Goal: Task Accomplishment & Management: Use online tool/utility

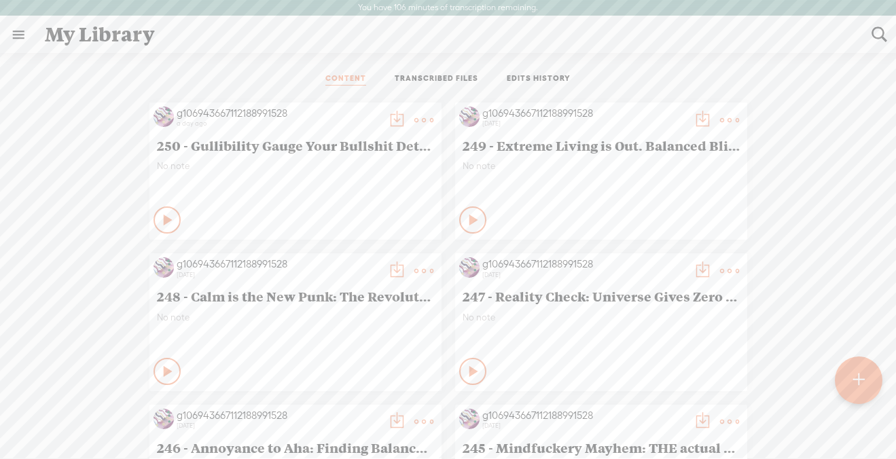
click at [858, 379] on t at bounding box center [859, 380] width 12 height 30
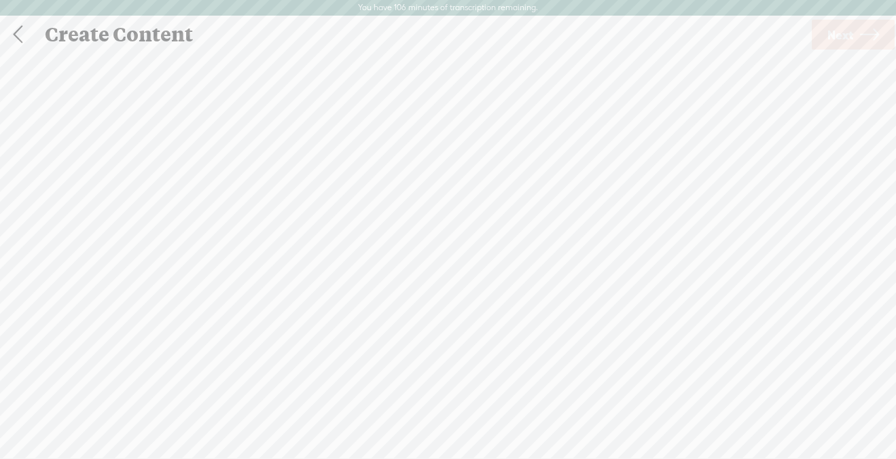
scroll to position [1, 0]
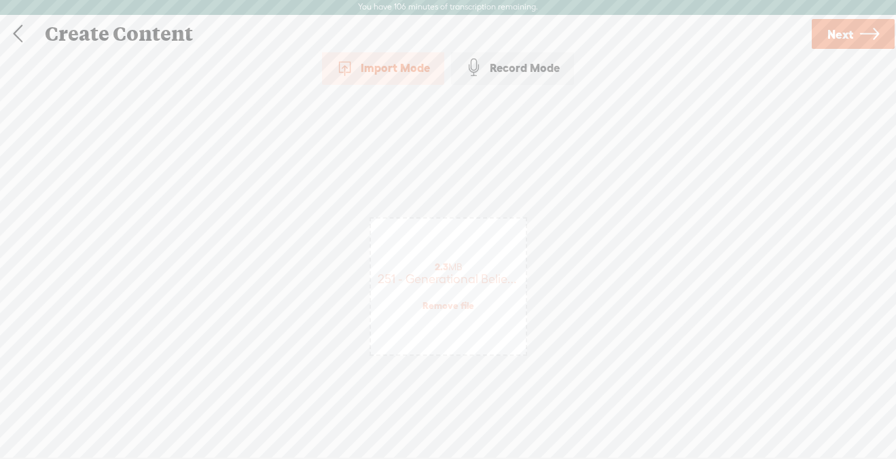
click at [850, 36] on span "Next" at bounding box center [840, 34] width 26 height 35
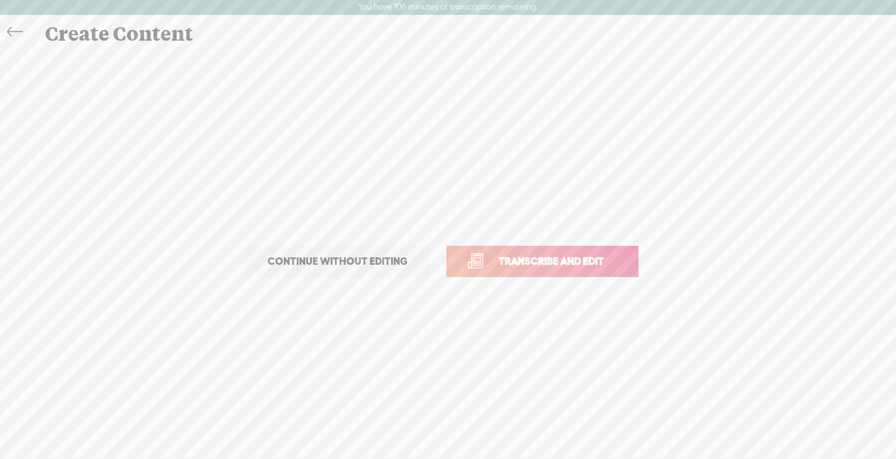
click at [594, 255] on span "Transcribe and edit" at bounding box center [551, 261] width 134 height 16
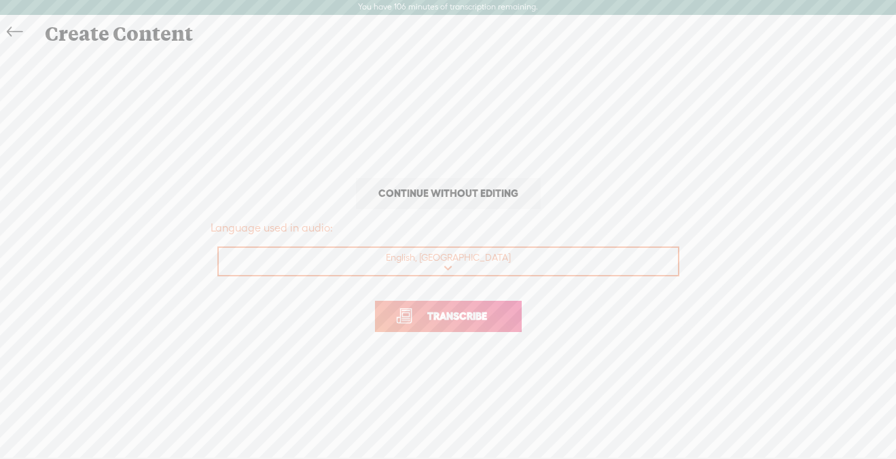
click at [448, 322] on span "Transcribe" at bounding box center [457, 316] width 88 height 16
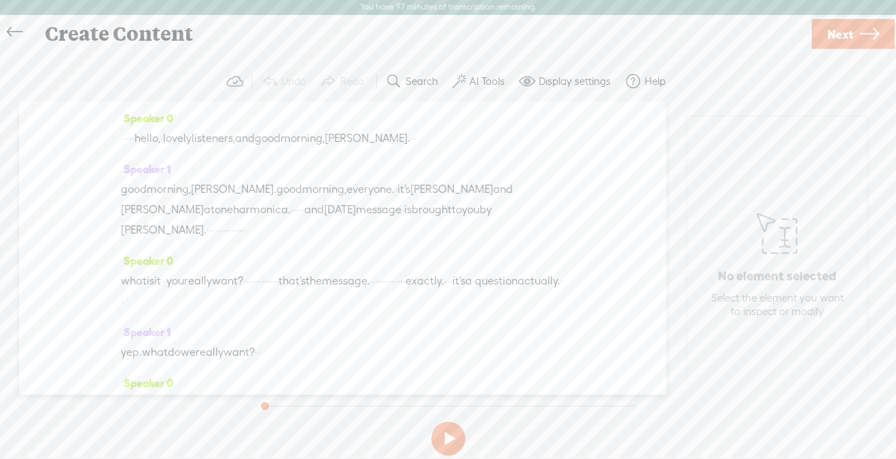
drag, startPoint x: 157, startPoint y: 140, endPoint x: 121, endPoint y: 140, distance: 36.0
click at [121, 140] on div "· · · · · hello, · lovely listeners, and good morning, [PERSON_NAME]. · ·" at bounding box center [342, 138] width 443 height 20
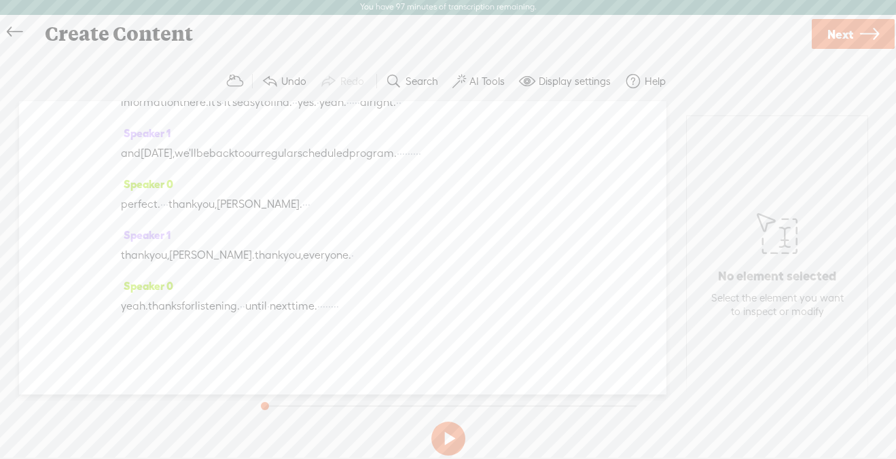
scroll to position [3491, 0]
drag, startPoint x: 374, startPoint y: 307, endPoint x: 450, endPoint y: 308, distance: 76.1
click at [450, 308] on div "yeah. thanks for listening. · · until · next time. · · · · · · · ·" at bounding box center [342, 306] width 443 height 20
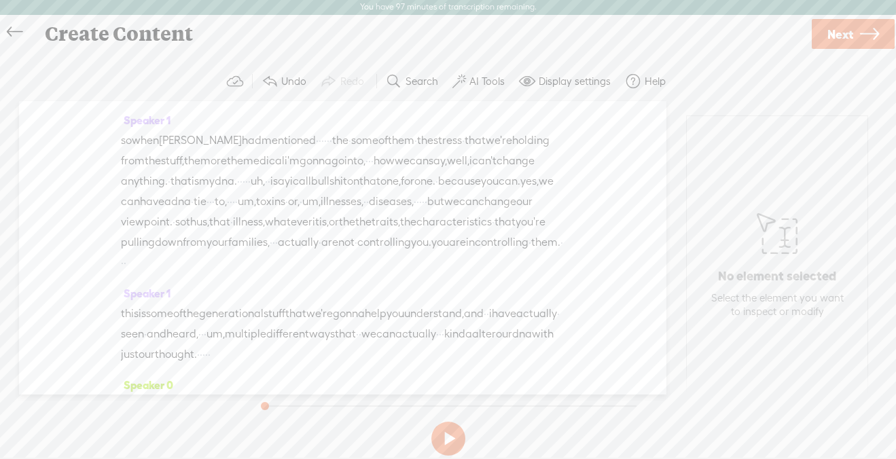
scroll to position [1613, 0]
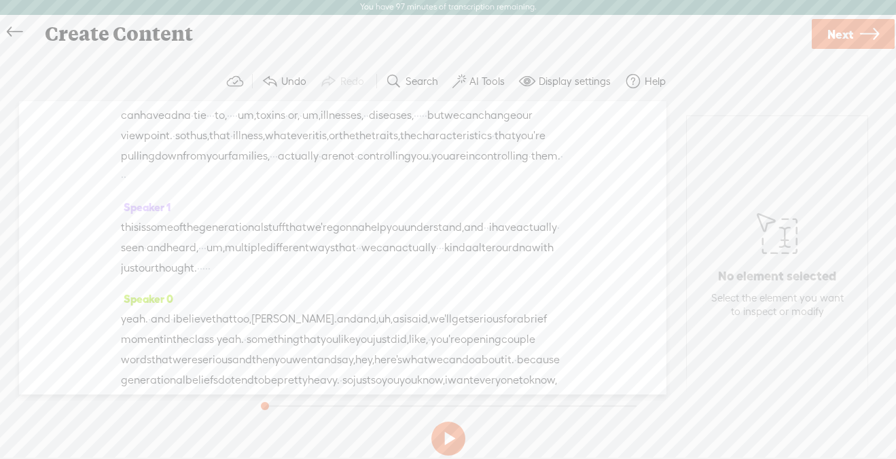
click at [840, 38] on span "Next" at bounding box center [840, 34] width 26 height 35
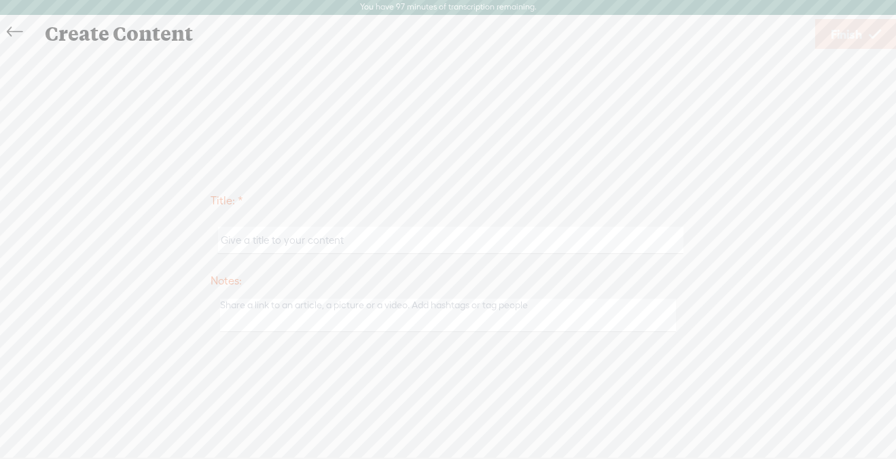
click at [338, 236] on input "text" at bounding box center [450, 240] width 465 height 26
click at [312, 239] on input "text" at bounding box center [450, 240] width 465 height 26
paste input "251 - Generational Beliefs"
type input "251 - Generational Beliefs"
click at [869, 33] on icon at bounding box center [875, 34] width 12 height 35
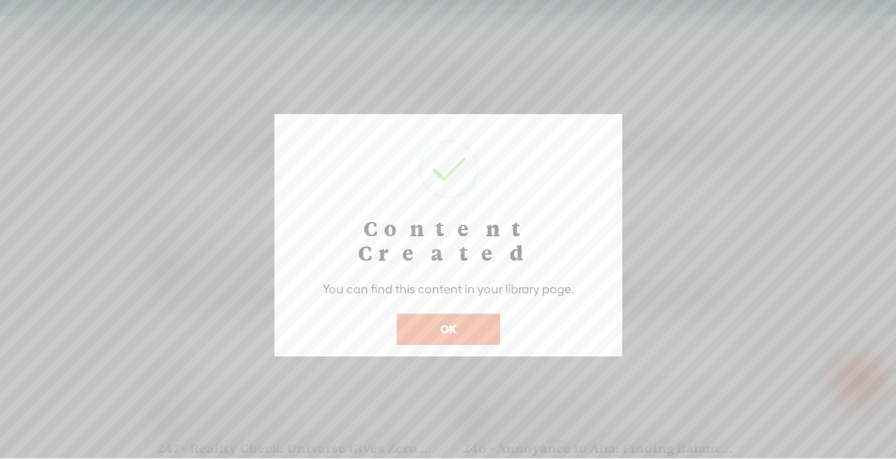
click at [454, 314] on button "OK" at bounding box center [448, 329] width 103 height 31
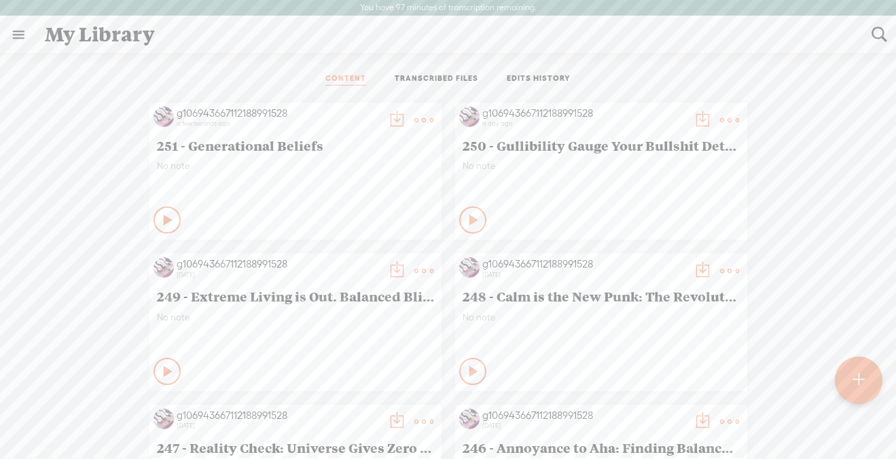
click at [420, 120] on t at bounding box center [423, 120] width 19 height 19
click at [357, 157] on link "Edit" at bounding box center [359, 165] width 136 height 31
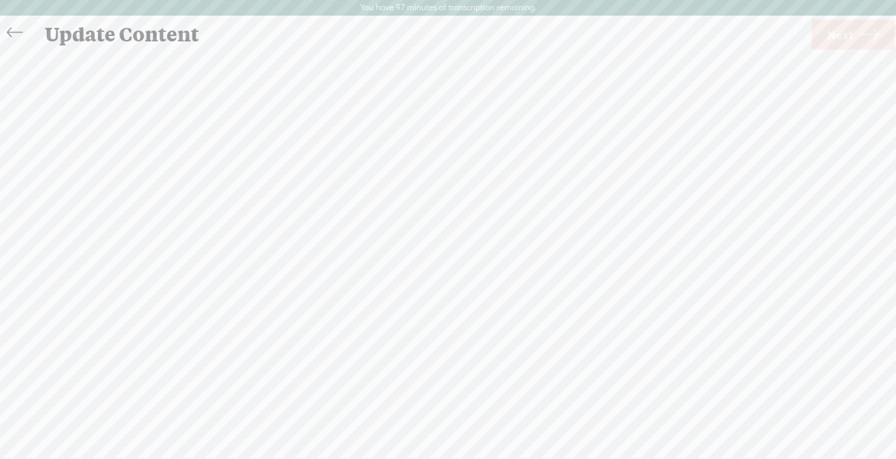
scroll to position [1, 0]
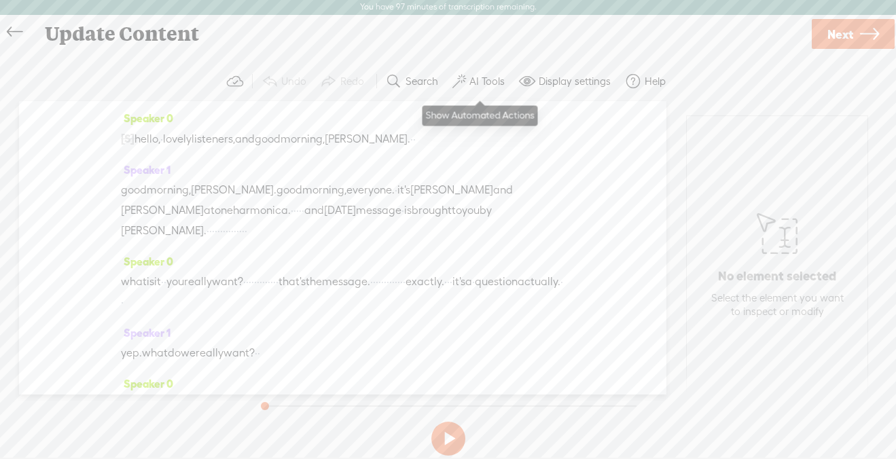
click at [484, 82] on label "AI Tools" at bounding box center [486, 82] width 35 height 14
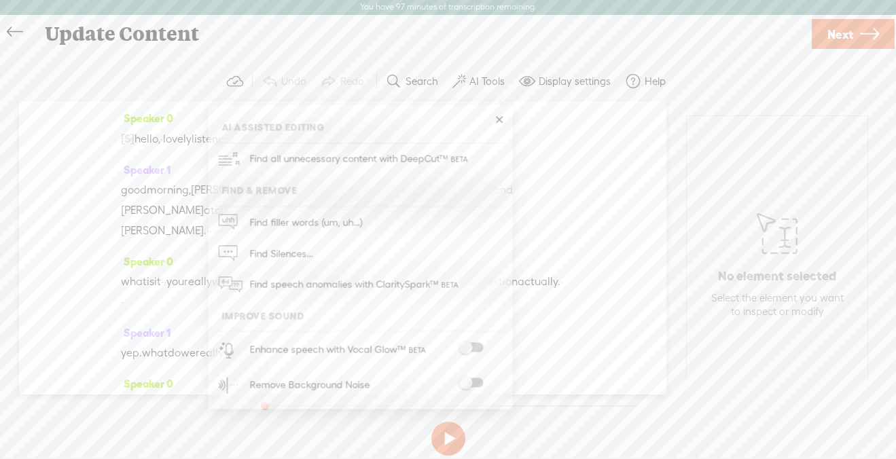
click at [477, 380] on span at bounding box center [470, 383] width 24 height 10
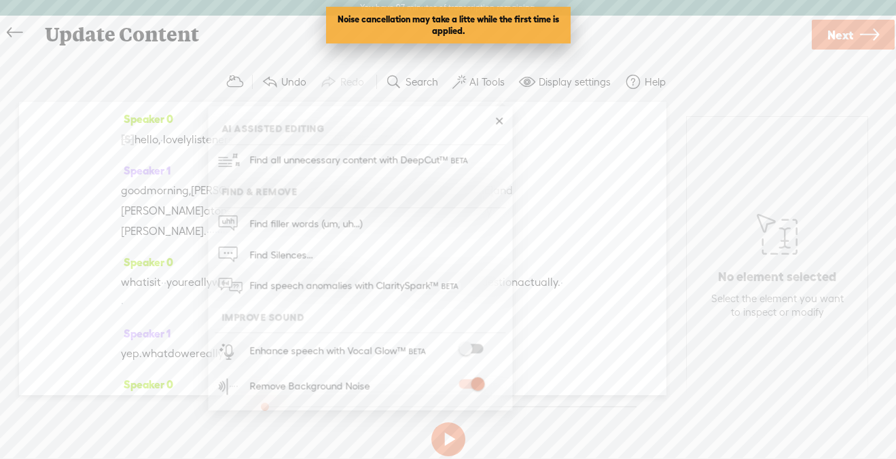
click at [835, 46] on span "Next" at bounding box center [840, 35] width 26 height 35
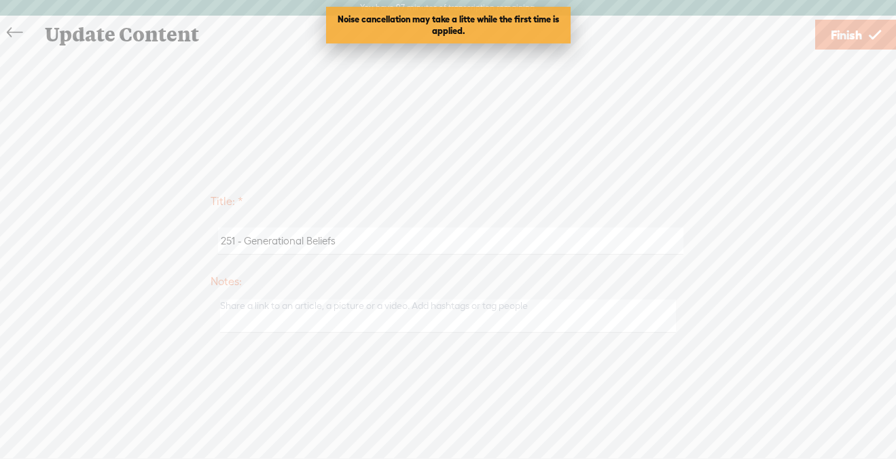
click at [846, 32] on span "Finish" at bounding box center [846, 35] width 31 height 35
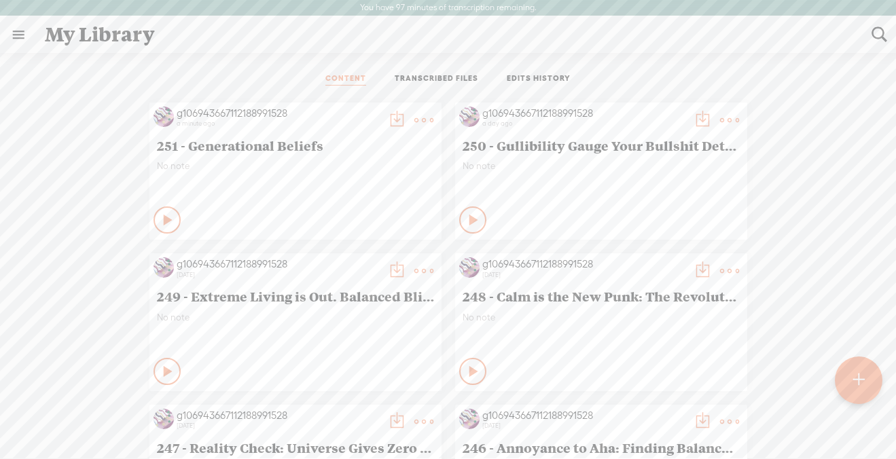
scroll to position [1, 0]
click at [418, 118] on t at bounding box center [423, 119] width 19 height 19
click at [325, 160] on link "Edit" at bounding box center [359, 164] width 136 height 31
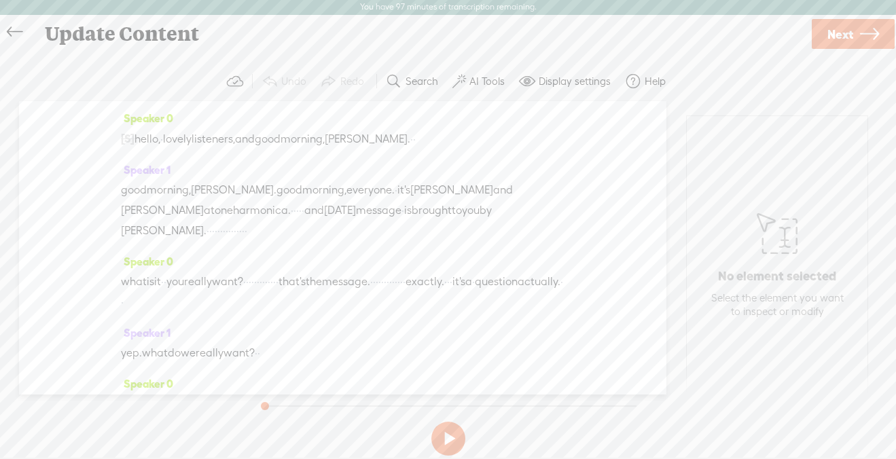
click at [837, 38] on span "Next" at bounding box center [840, 34] width 26 height 35
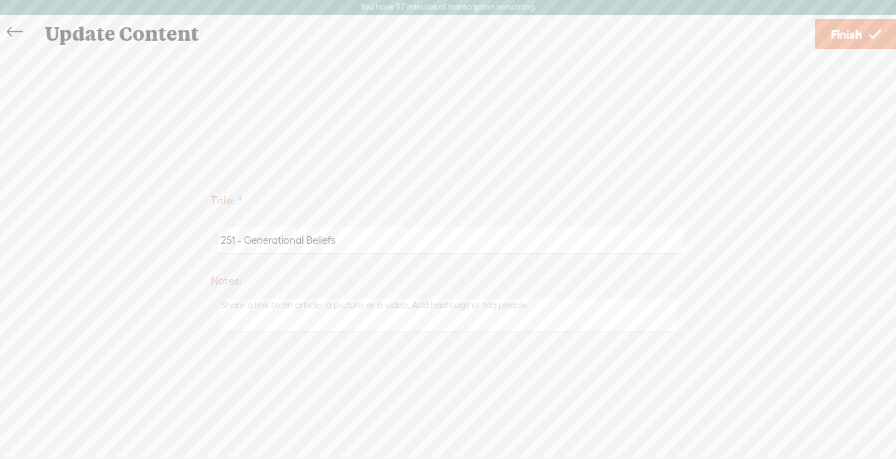
click at [245, 242] on input "251 - Generational Beliefs" at bounding box center [450, 240] width 465 height 26
paste input "Your Inner Wishing Tree: Hack It. Own It. Live It."
click at [587, 247] on input "251 - Your Inner Wishing Tree: Hack It. Own It. Live It.Generational Beliefs" at bounding box center [450, 240] width 465 height 26
drag, startPoint x: 475, startPoint y: 240, endPoint x: 217, endPoint y: 239, distance: 257.4
click at [217, 239] on div "251 - Your Inner Wishing Tree: Hack It. Own It. Live It" at bounding box center [448, 240] width 475 height 42
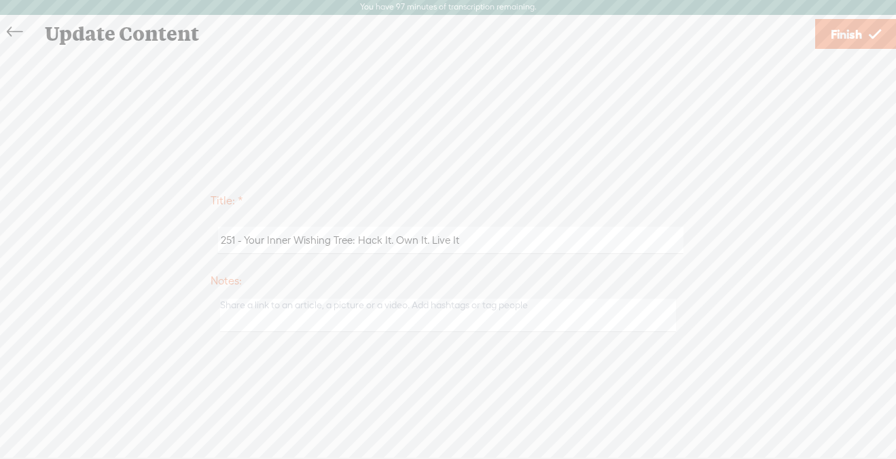
type input "251 - Your Inner Wishing Tree: Hack It. Own It. Live It"
click at [835, 28] on span "Finish" at bounding box center [846, 34] width 31 height 35
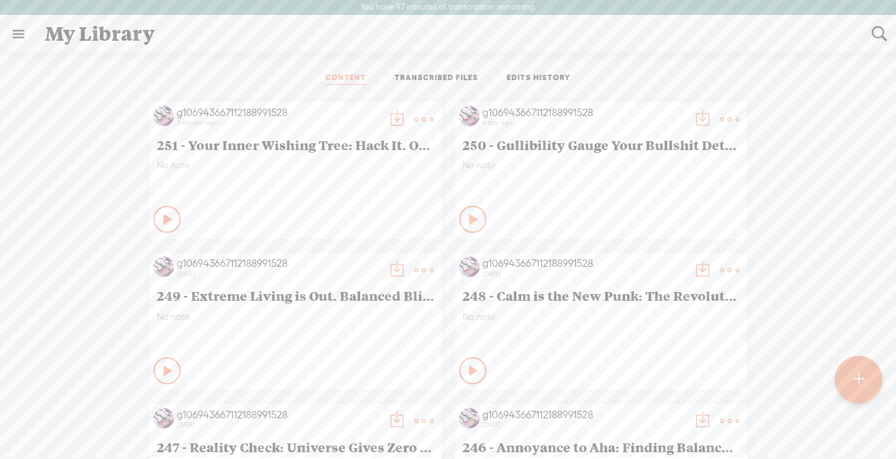
click at [391, 118] on t at bounding box center [396, 119] width 19 height 19
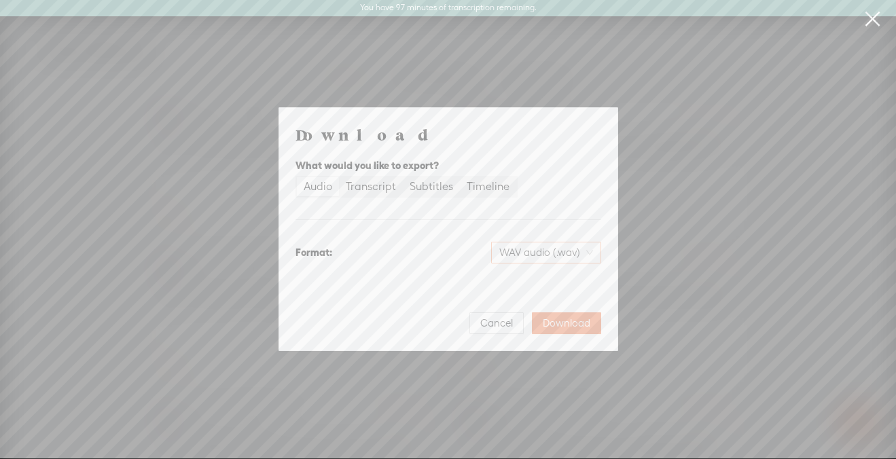
click at [543, 255] on span "WAV audio (.wav)" at bounding box center [546, 252] width 94 height 20
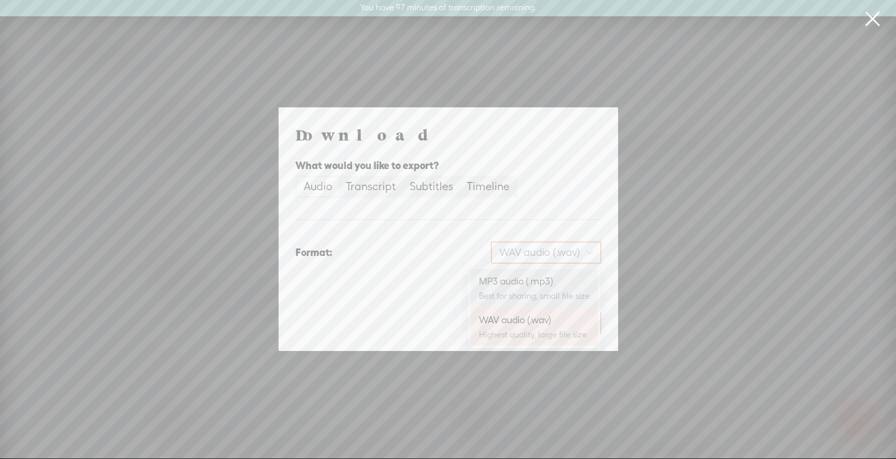
click at [528, 288] on div "MP3 audio (.mp3) Best for sharing, small file size" at bounding box center [534, 288] width 111 height 33
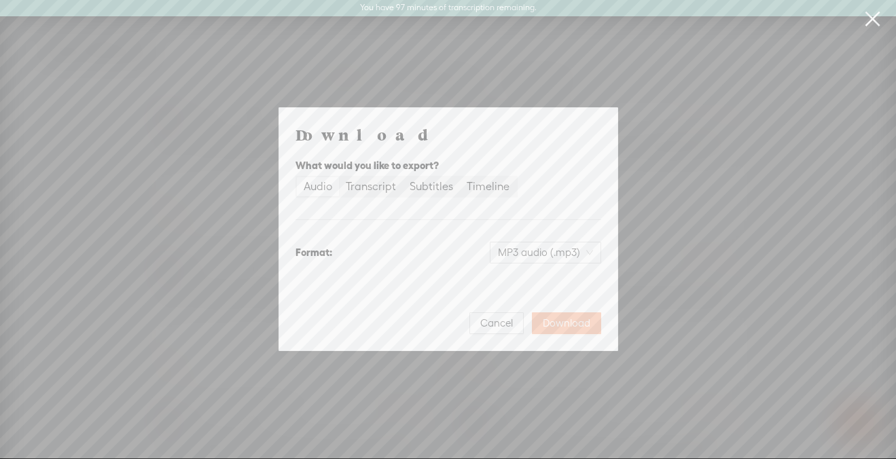
click at [583, 324] on span "Download" at bounding box center [567, 323] width 48 height 14
